Goal: Answer question/provide support: Share knowledge or assist other users

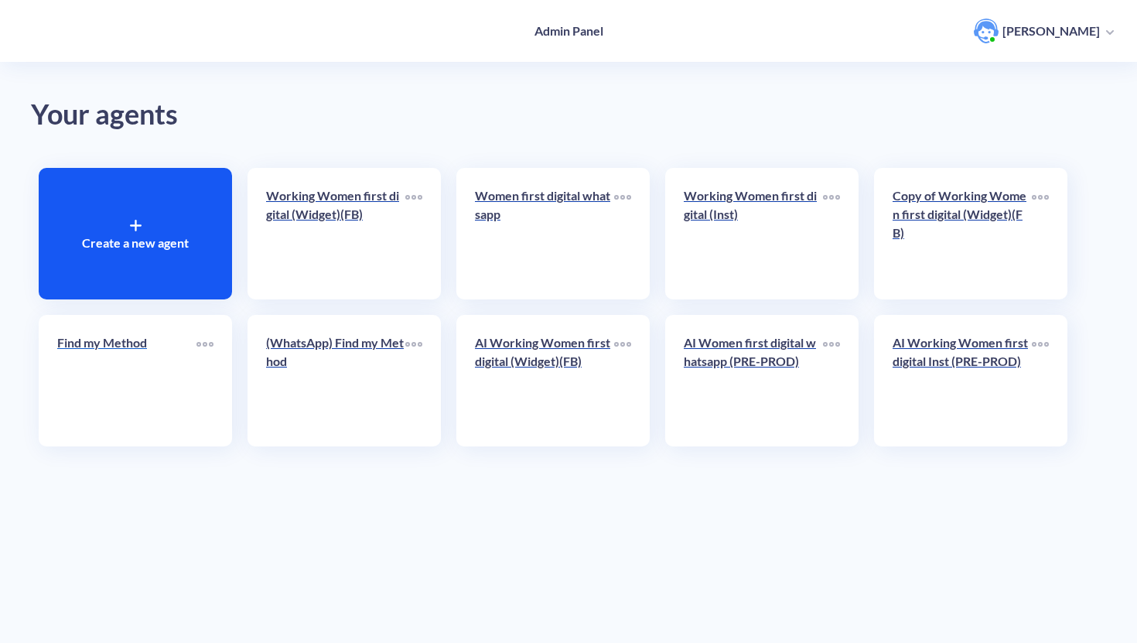
click at [145, 359] on div "Find my Method" at bounding box center [126, 348] width 139 height 31
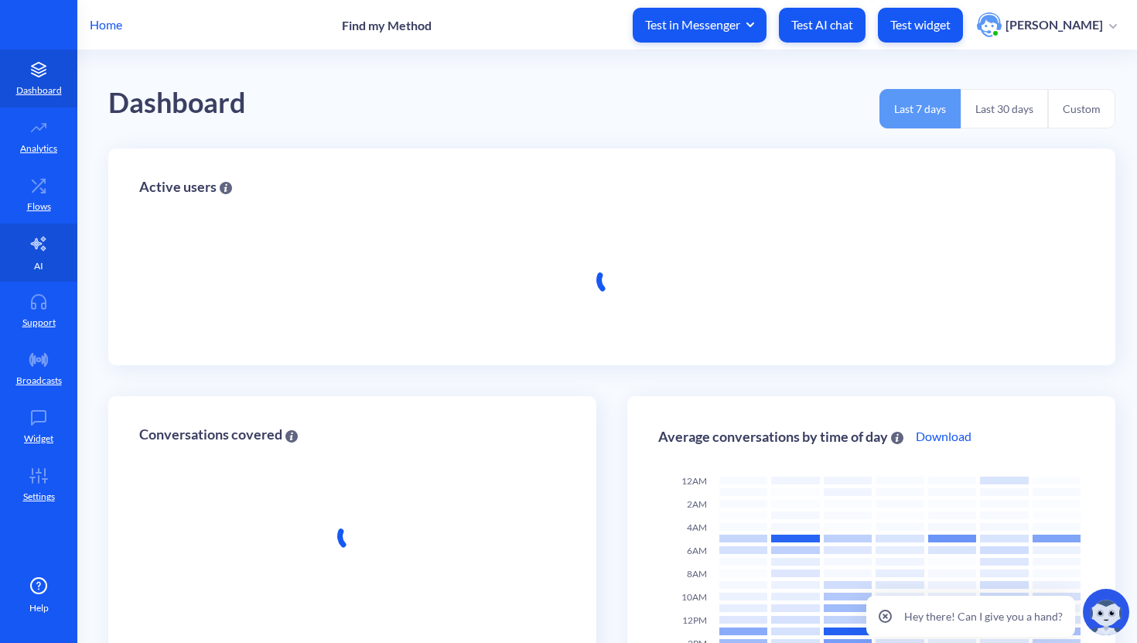
click at [33, 246] on icon at bounding box center [38, 243] width 19 height 19
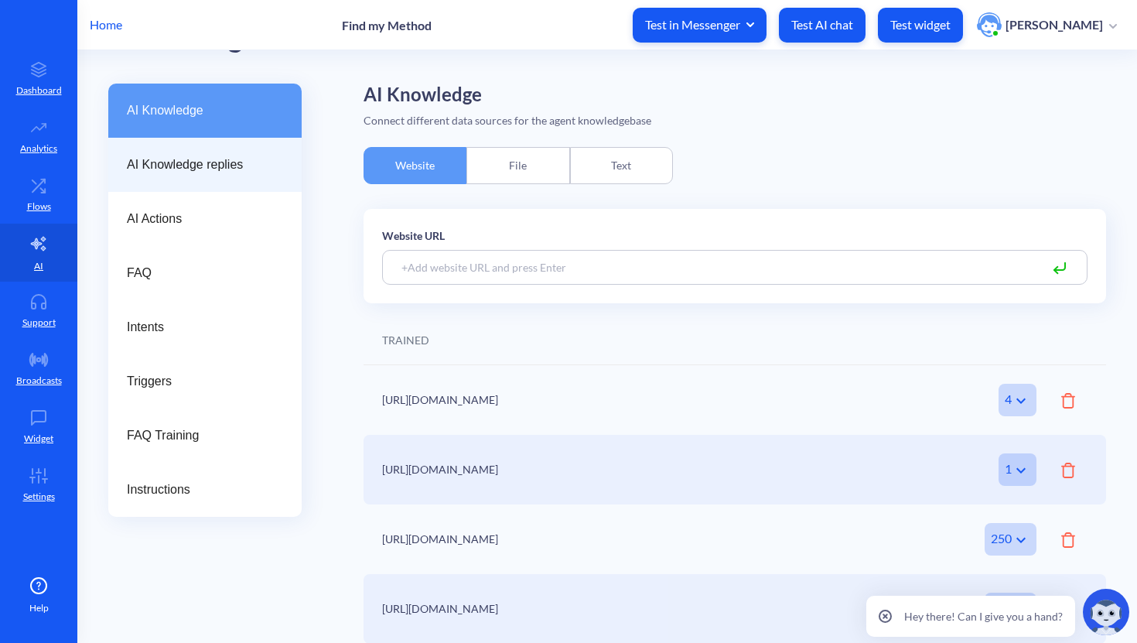
click at [243, 164] on span "AI Knowledge replies" at bounding box center [199, 164] width 144 height 19
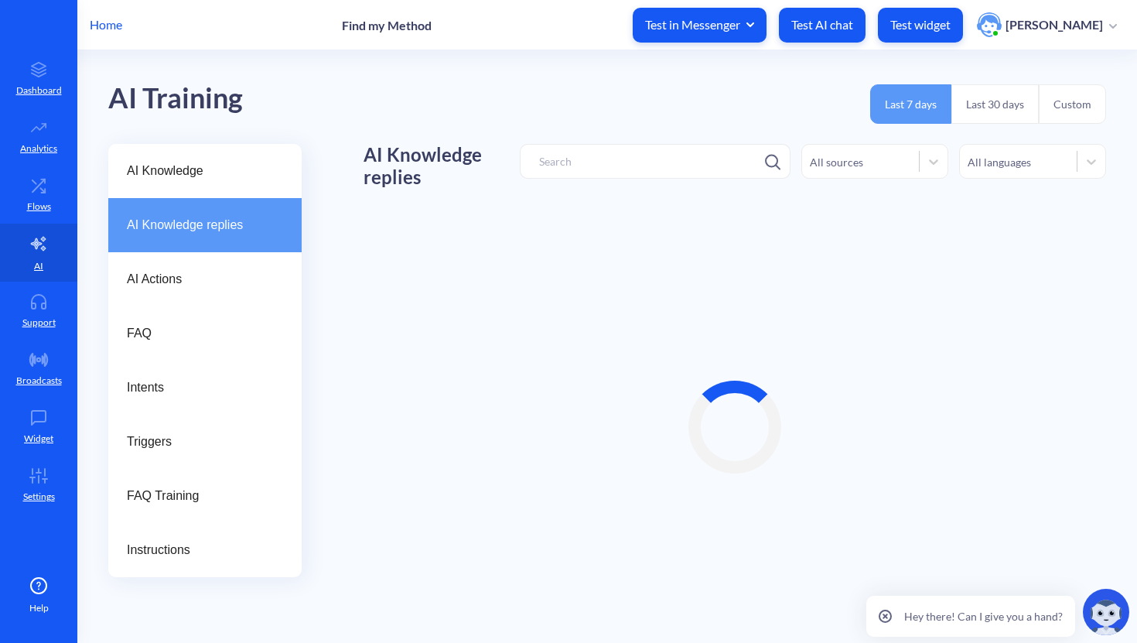
scroll to position [65, 0]
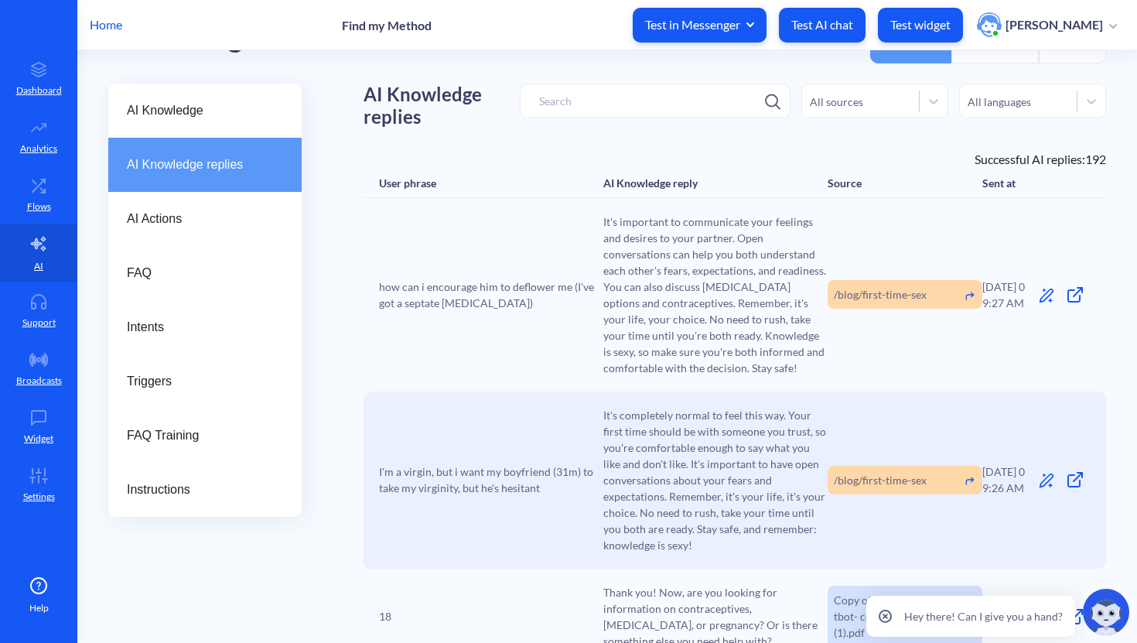
click at [1044, 297] on icon at bounding box center [1046, 295] width 15 height 15
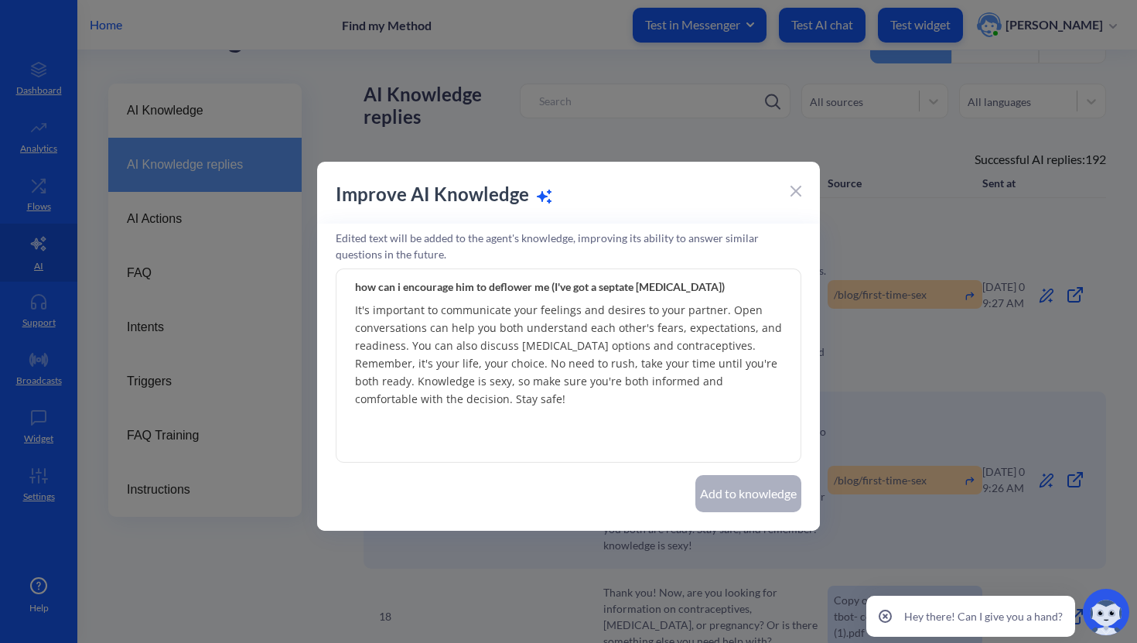
click at [588, 357] on textarea "It's important to communicate your feelings and desires to your partner. Open c…" at bounding box center [569, 365] width 466 height 193
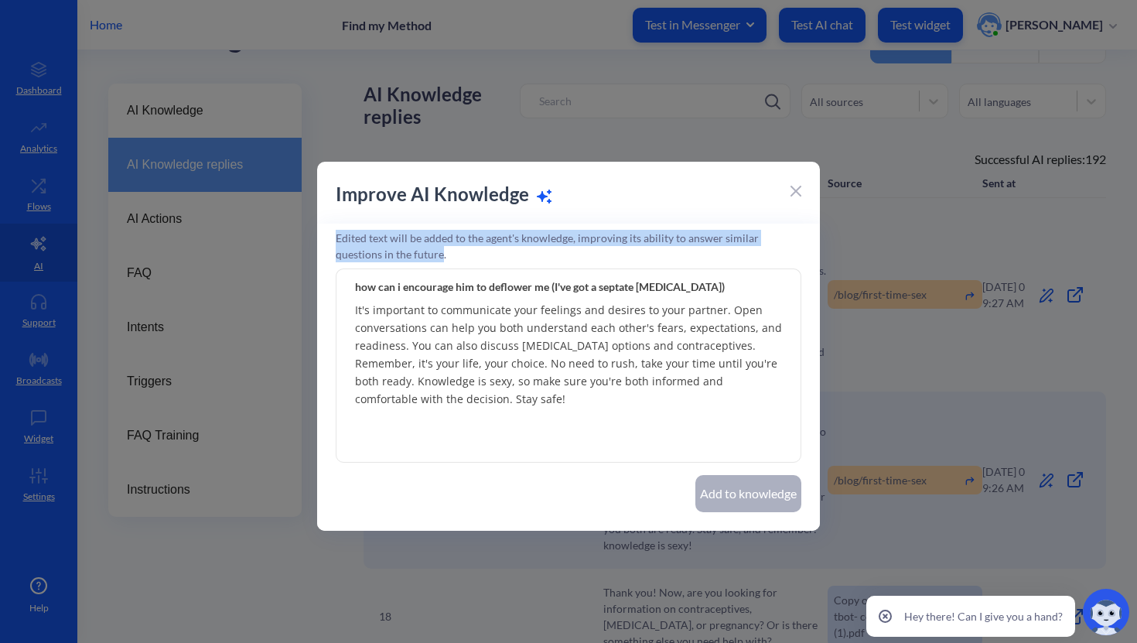
drag, startPoint x: 394, startPoint y: 259, endPoint x: 332, endPoint y: 241, distance: 65.1
click at [332, 241] on div "Edited text will be added to the agent's knowledge, improving its ability to an…" at bounding box center [568, 377] width 503 height 307
copy p "Edited text will be added to the agent's knowledge, improving its ability to an…"
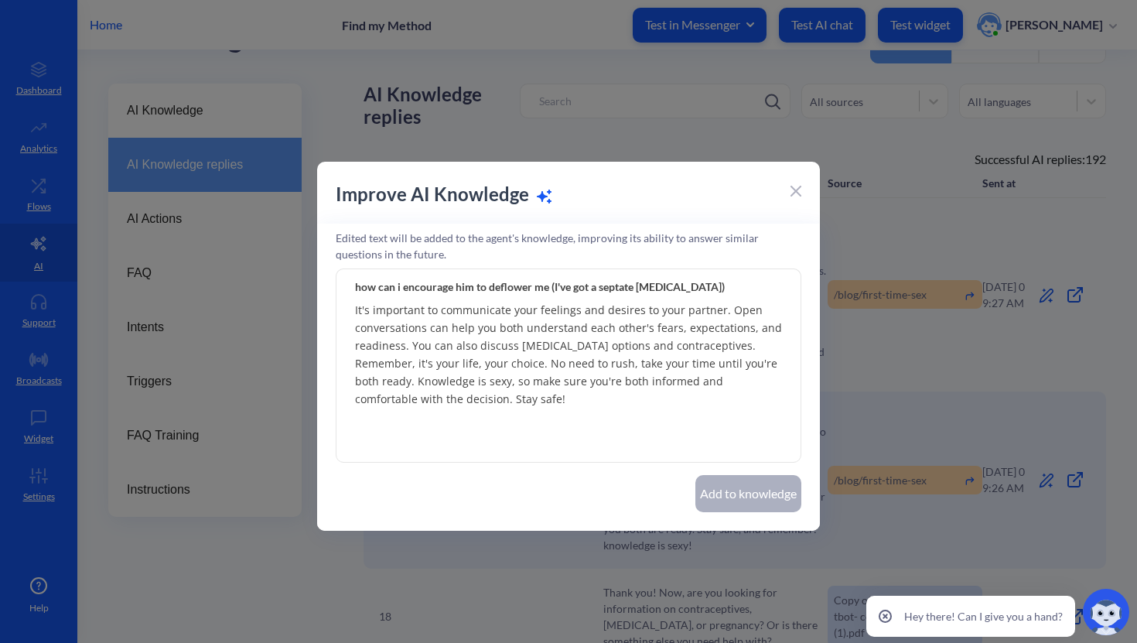
click at [801, 186] on div "Improve AI Knowledge" at bounding box center [568, 201] width 503 height 43
click at [799, 193] on icon at bounding box center [796, 191] width 11 height 11
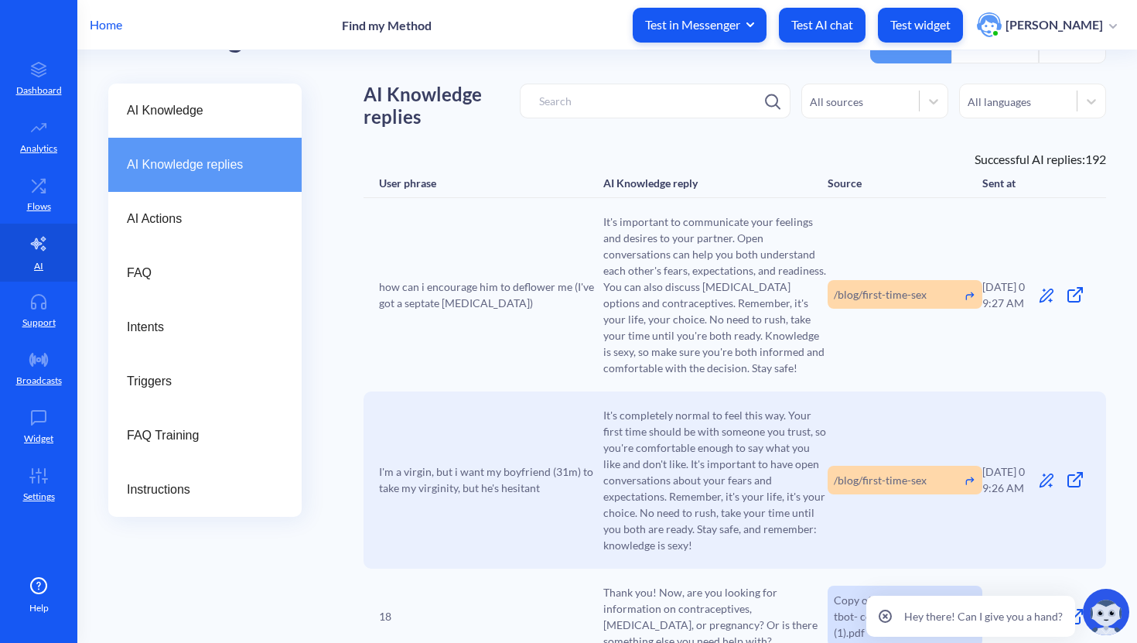
click at [1039, 299] on icon at bounding box center [1046, 296] width 14 height 14
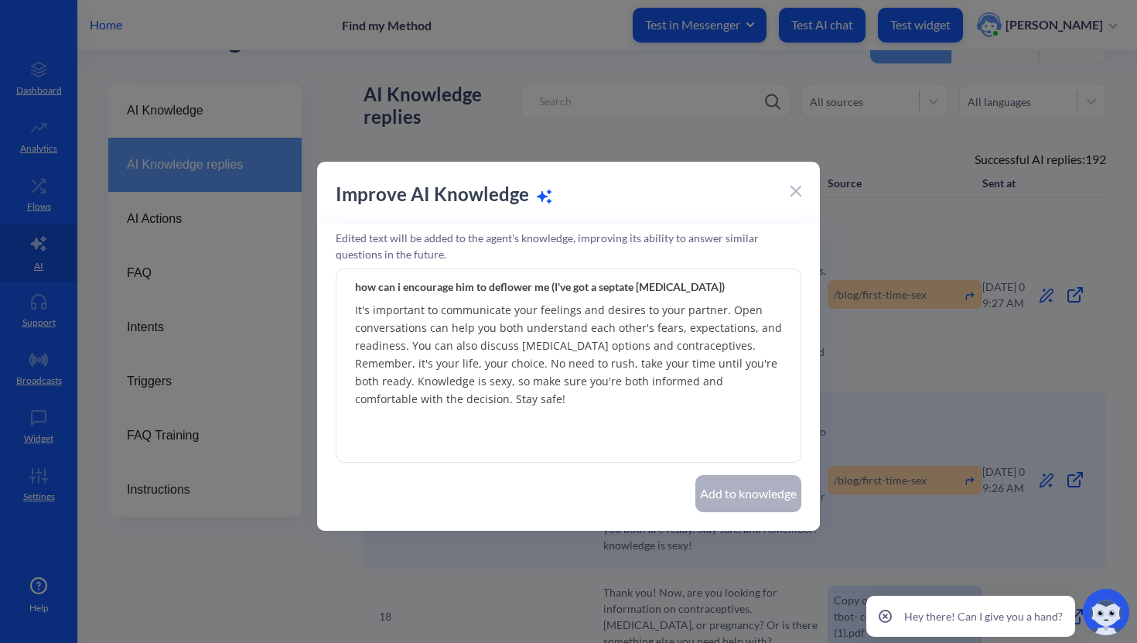
click at [798, 190] on icon at bounding box center [796, 191] width 11 height 11
